Goal: Task Accomplishment & Management: Complete application form

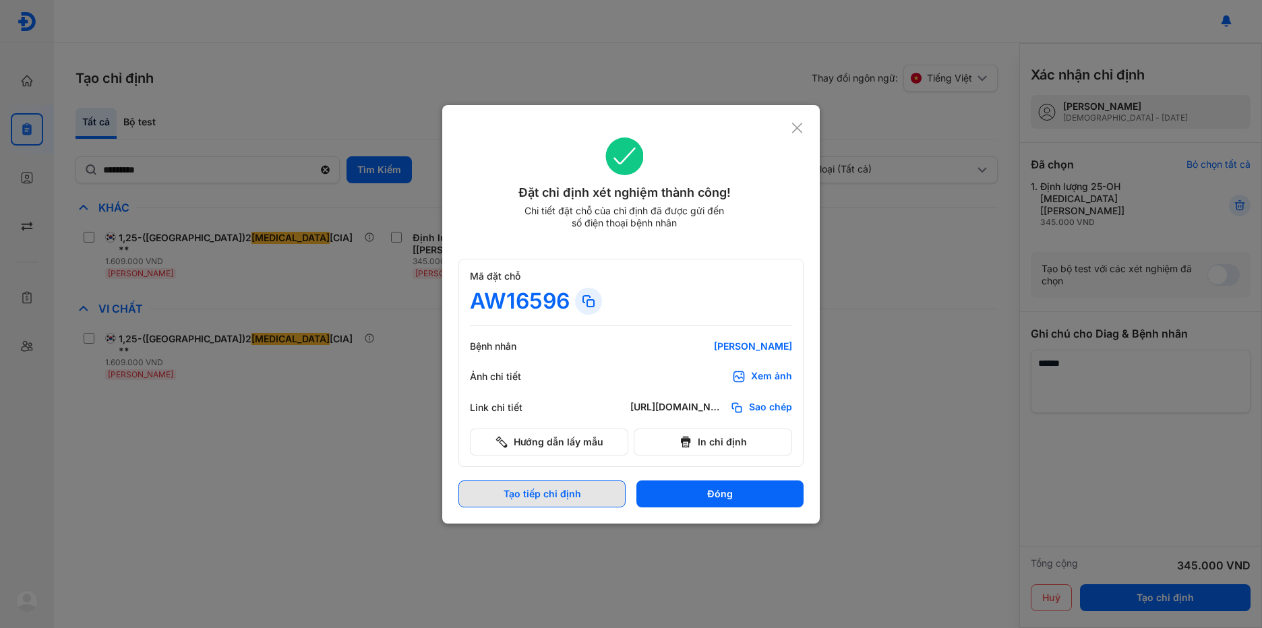
click at [536, 485] on button "Tạo tiếp chỉ định" at bounding box center [541, 494] width 167 height 27
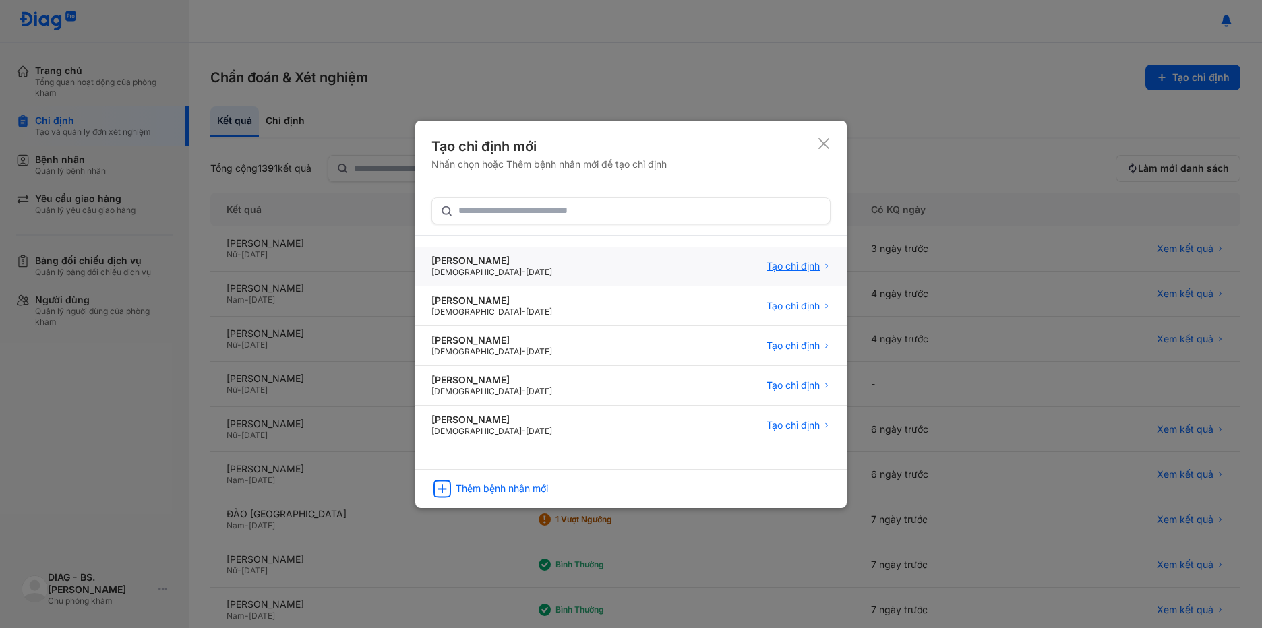
click at [783, 267] on span "Tạo chỉ định" at bounding box center [793, 266] width 53 height 12
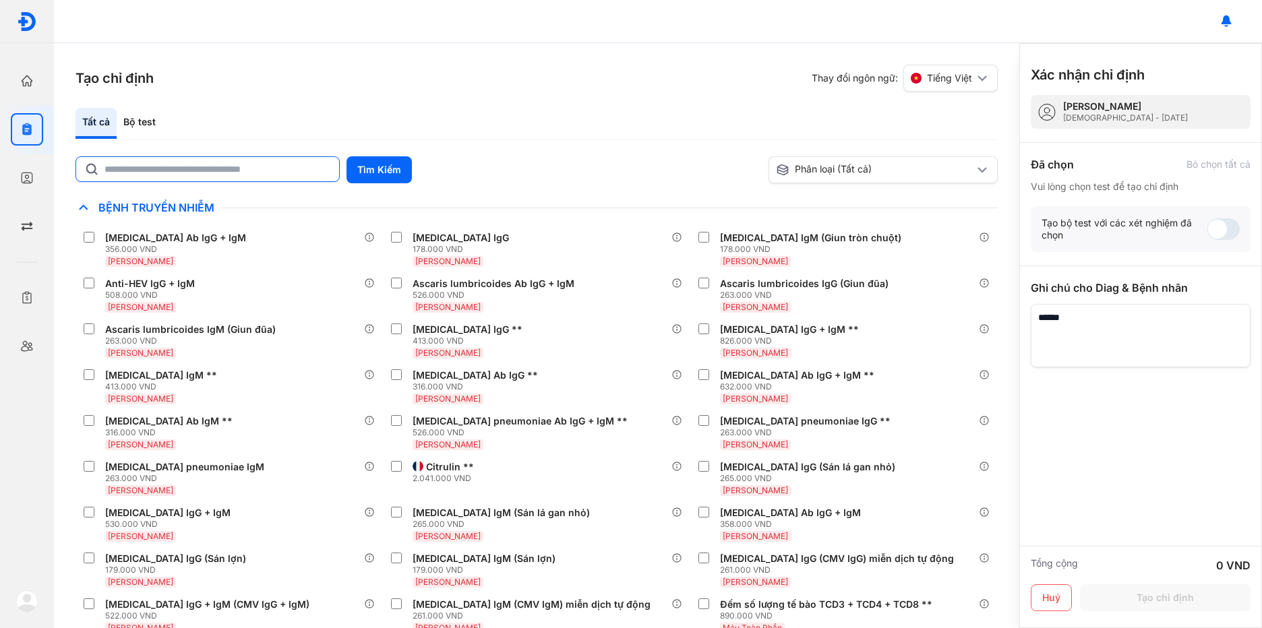
click at [307, 175] on input "text" at bounding box center [217, 169] width 227 height 24
type input "***"
click at [386, 167] on button "Tìm Kiếm" at bounding box center [379, 169] width 65 height 27
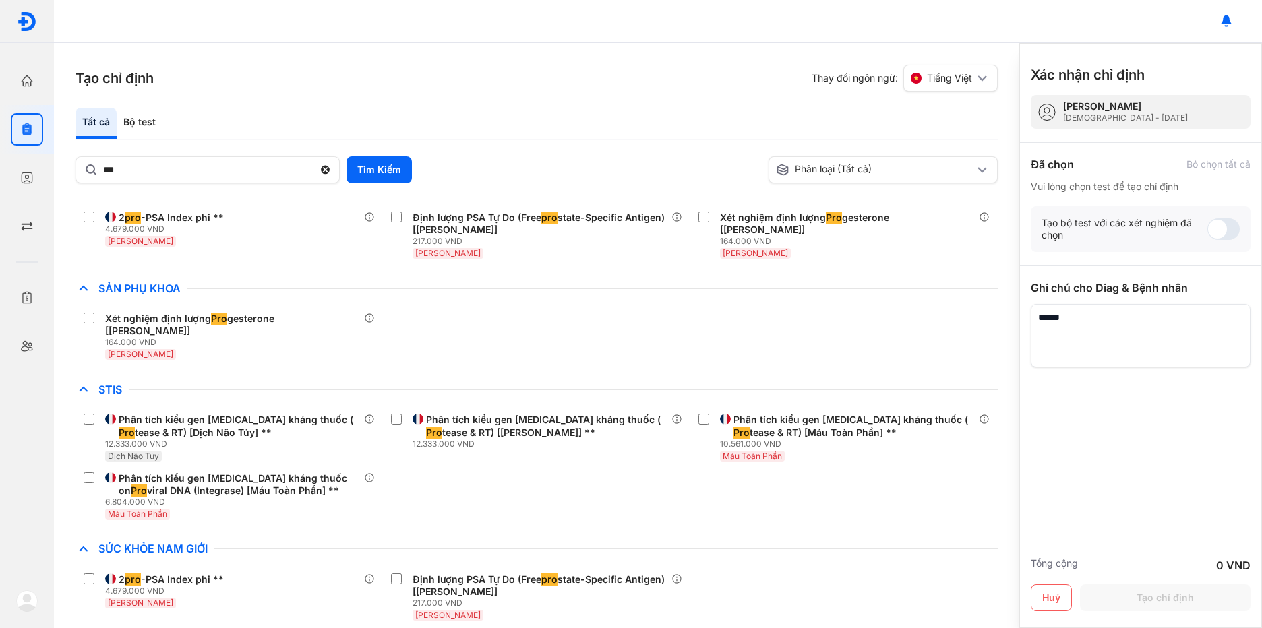
scroll to position [1571, 0]
